Goal: Task Accomplishment & Management: Manage account settings

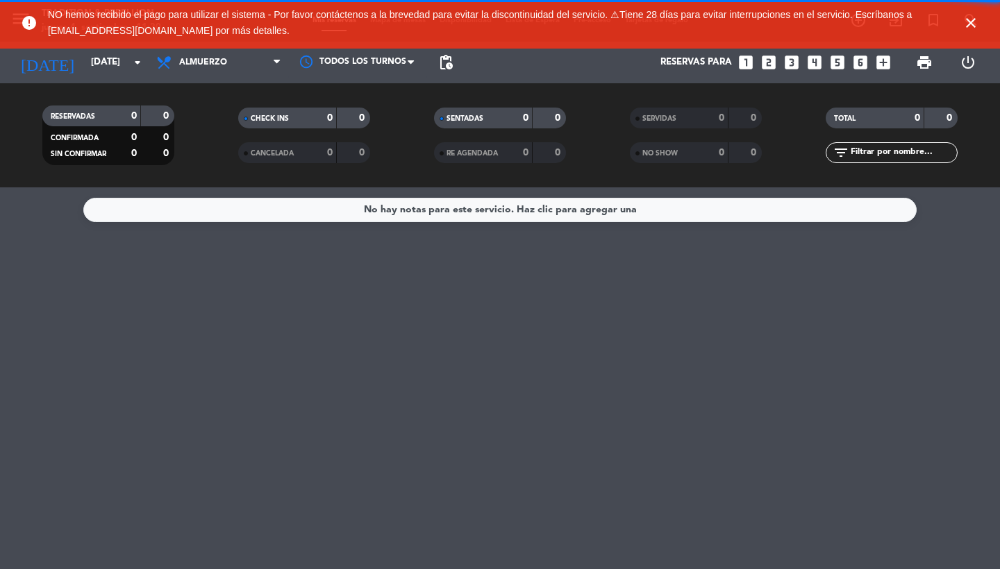
click at [972, 22] on icon "close" at bounding box center [970, 23] width 17 height 17
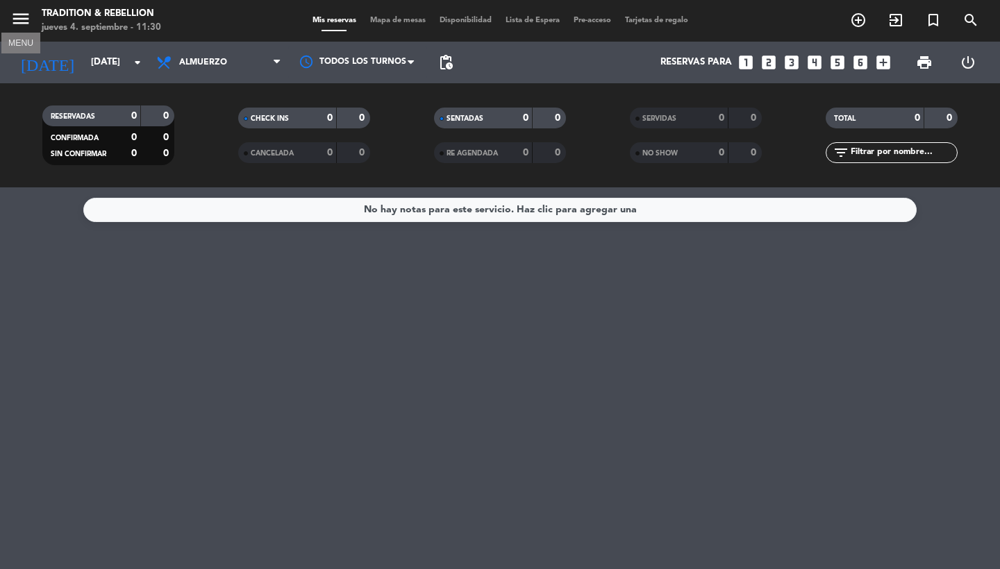
click at [19, 24] on icon "menu" at bounding box center [20, 18] width 21 height 21
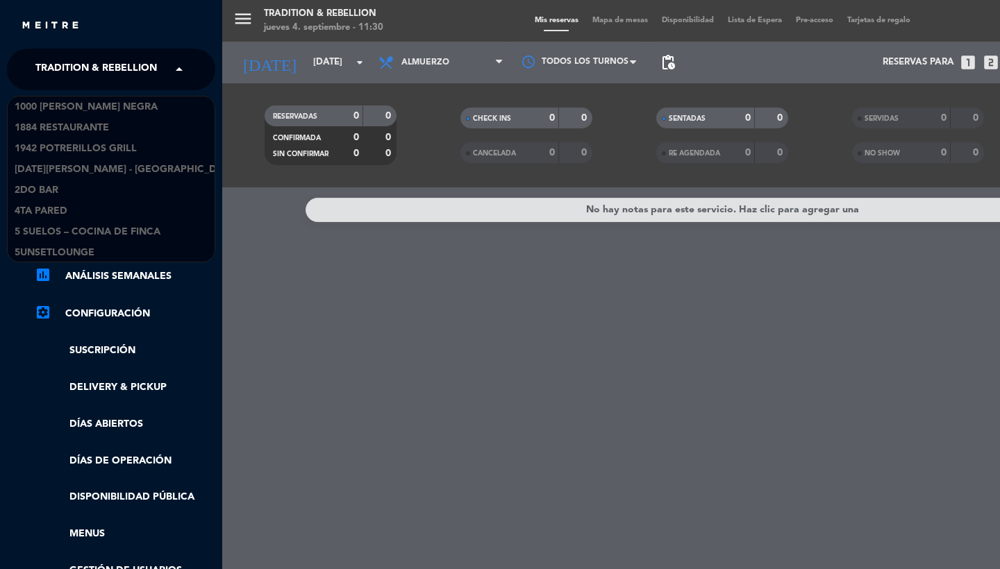
click at [40, 63] on span "Tradition & Rebellion" at bounding box center [95, 69] width 121 height 29
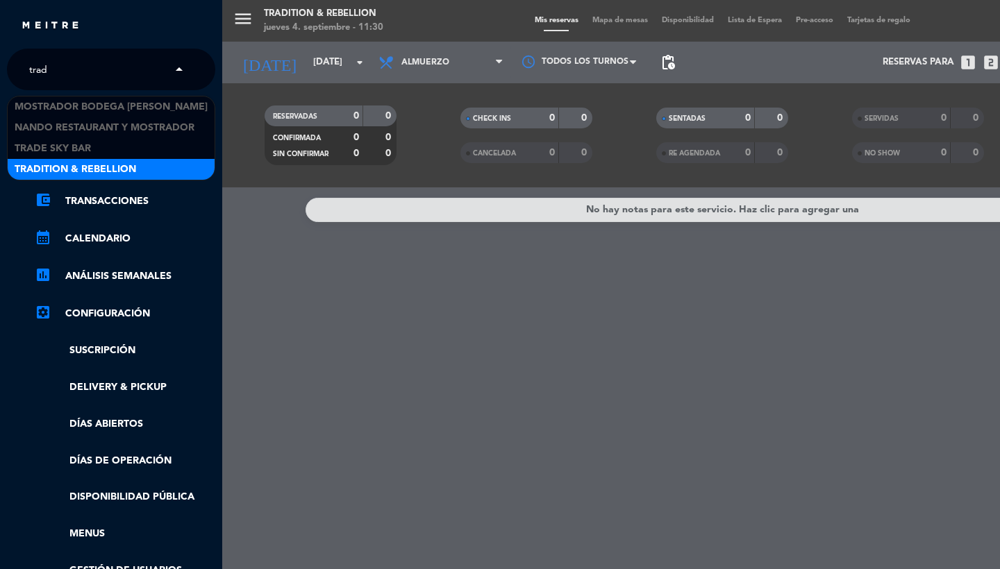
type input "trade"
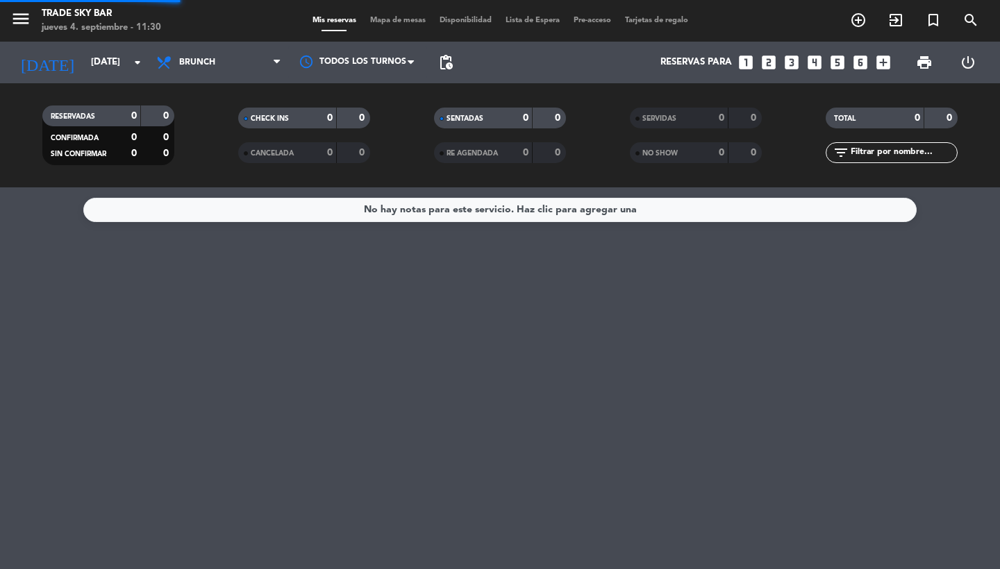
click at [23, 15] on icon "menu" at bounding box center [20, 18] width 21 height 21
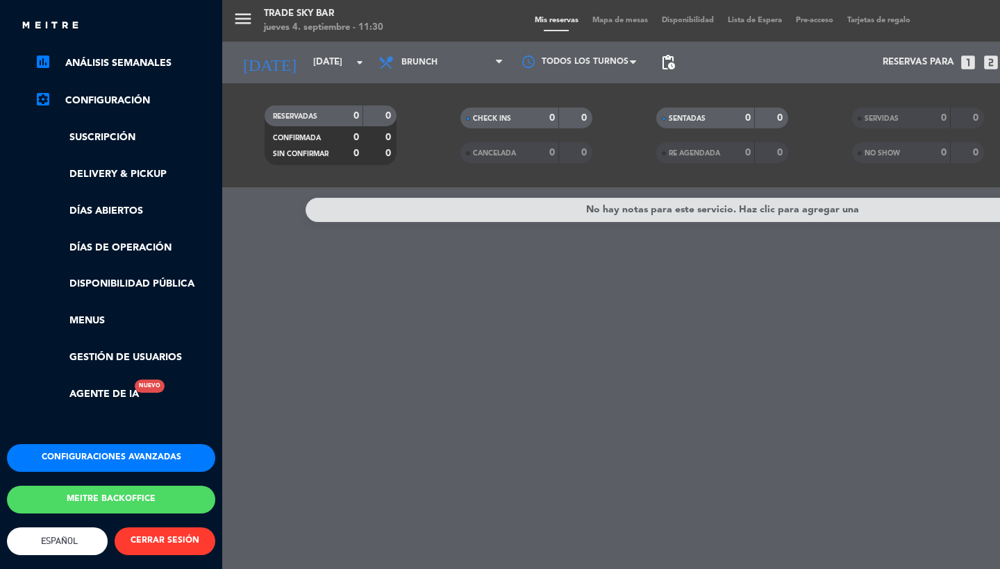
click at [92, 421] on div "chrome_reader_mode Listado de Reservas account_box Clientes account_balance_wal…" at bounding box center [111, 160] width 229 height 567
click at [92, 444] on button "Configuraciones avanzadas" at bounding box center [111, 458] width 208 height 28
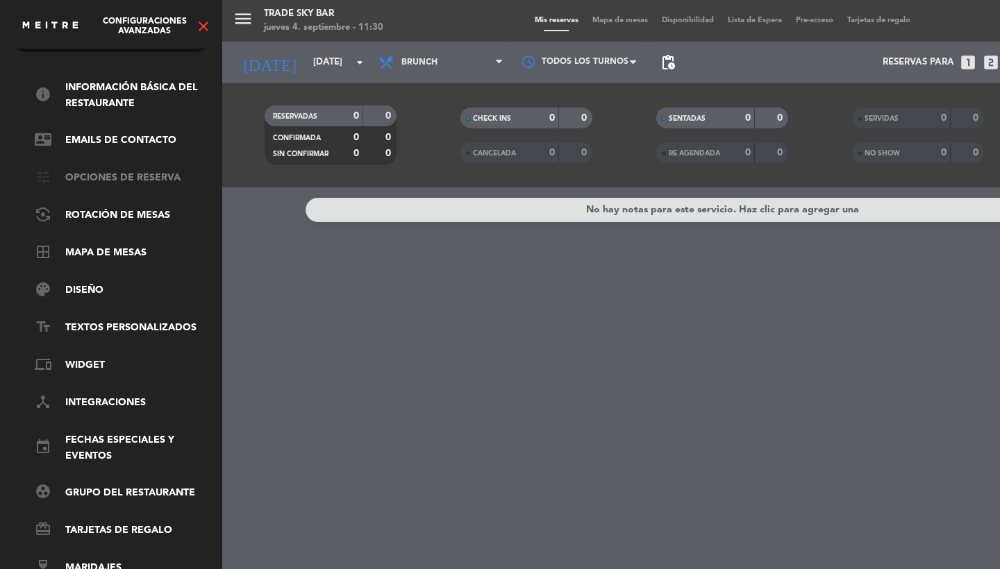
click at [111, 170] on link "tune Opciones de reserva" at bounding box center [125, 178] width 180 height 17
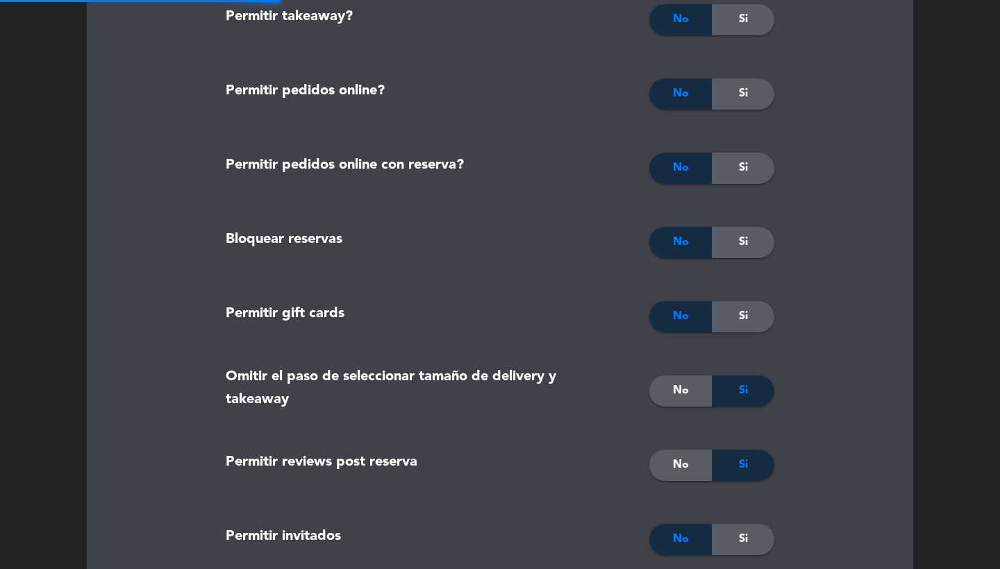
type textarea "<p><span style="font-weight: 400;">&iexcl;Gracias por elegir Trade Skybar!</spa…"
type textarea "<p><span style="font-weight: 400;">Thank you for choosing Trade Skybar!</span><…"
type textarea "<p><span style="font-weight: 400;">Obrigado por escolher o Trade Skybar!</span>…"
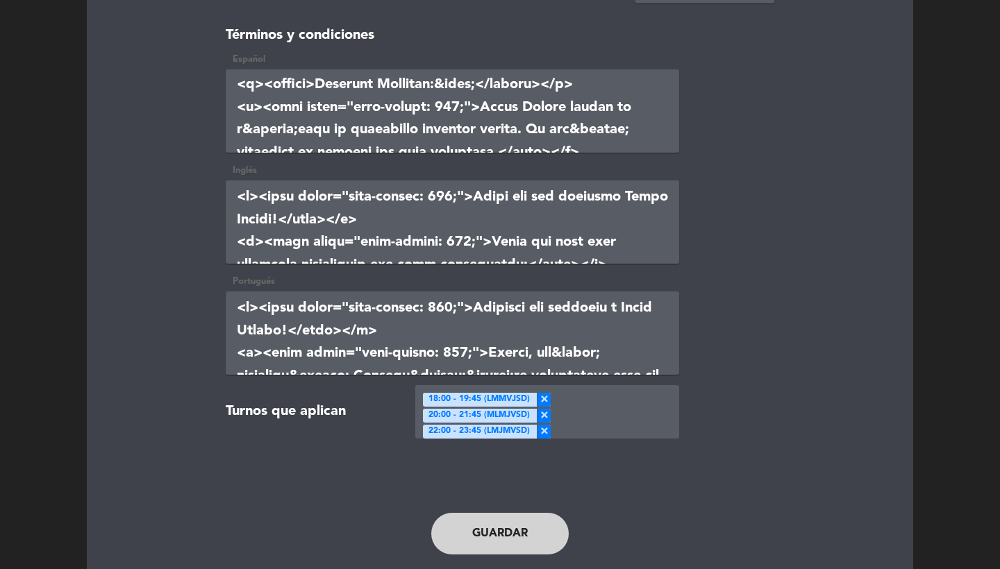
scroll to position [569, 0]
click at [495, 126] on textarea at bounding box center [452, 110] width 453 height 83
click at [773, 204] on div "Inglés" at bounding box center [499, 218] width 569 height 111
